Goal: Task Accomplishment & Management: Manage account settings

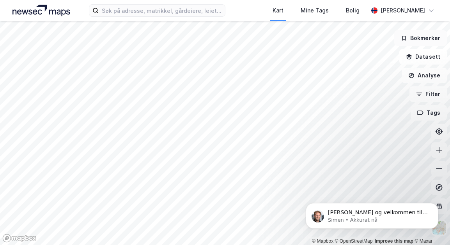
click at [414, 33] on button "Bokmerker" at bounding box center [420, 38] width 53 height 16
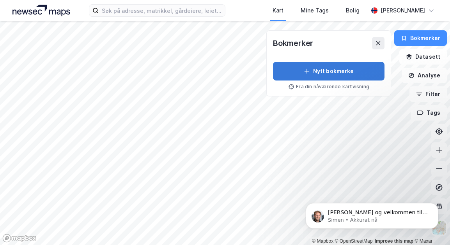
click at [339, 71] on button "Nytt bokmerke" at bounding box center [328, 71] width 111 height 19
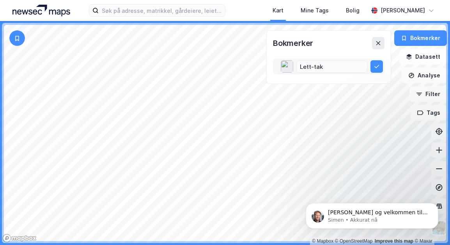
type input "Lett-tak"
click at [370, 60] on button at bounding box center [376, 66] width 12 height 12
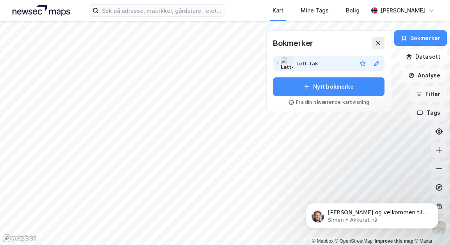
click at [344, 61] on div "Lett-tak" at bounding box center [324, 63] width 57 height 9
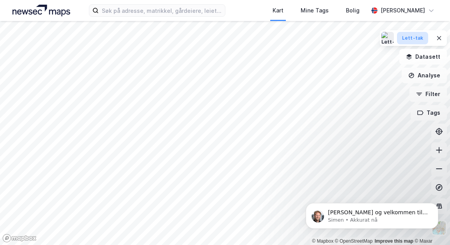
click at [407, 40] on div "Lett-tak" at bounding box center [412, 38] width 21 height 7
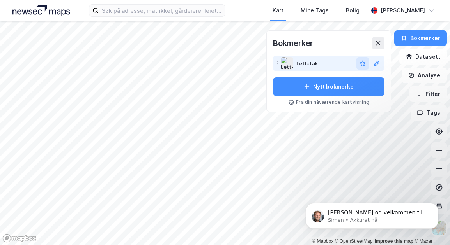
click at [363, 63] on icon "button" at bounding box center [362, 63] width 6 height 6
click at [378, 44] on icon at bounding box center [378, 43] width 4 height 4
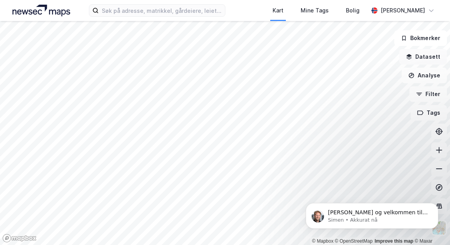
click at [421, 56] on button "Datasett" at bounding box center [423, 57] width 48 height 16
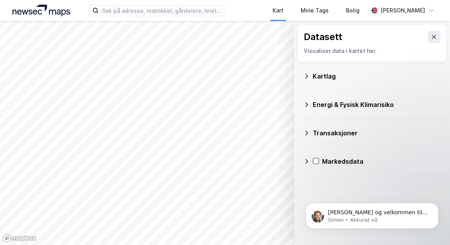
click at [305, 162] on icon at bounding box center [306, 161] width 3 height 5
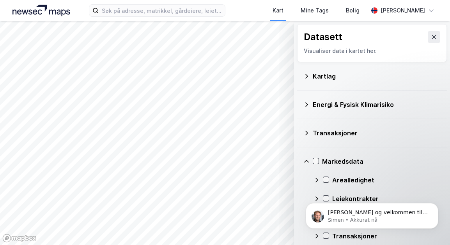
click at [305, 162] on icon at bounding box center [306, 162] width 6 height 6
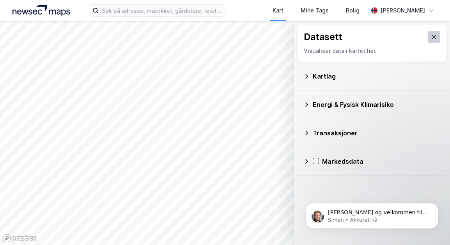
click at [430, 35] on icon at bounding box center [433, 37] width 6 height 6
